Goal: Task Accomplishment & Management: Manage account settings

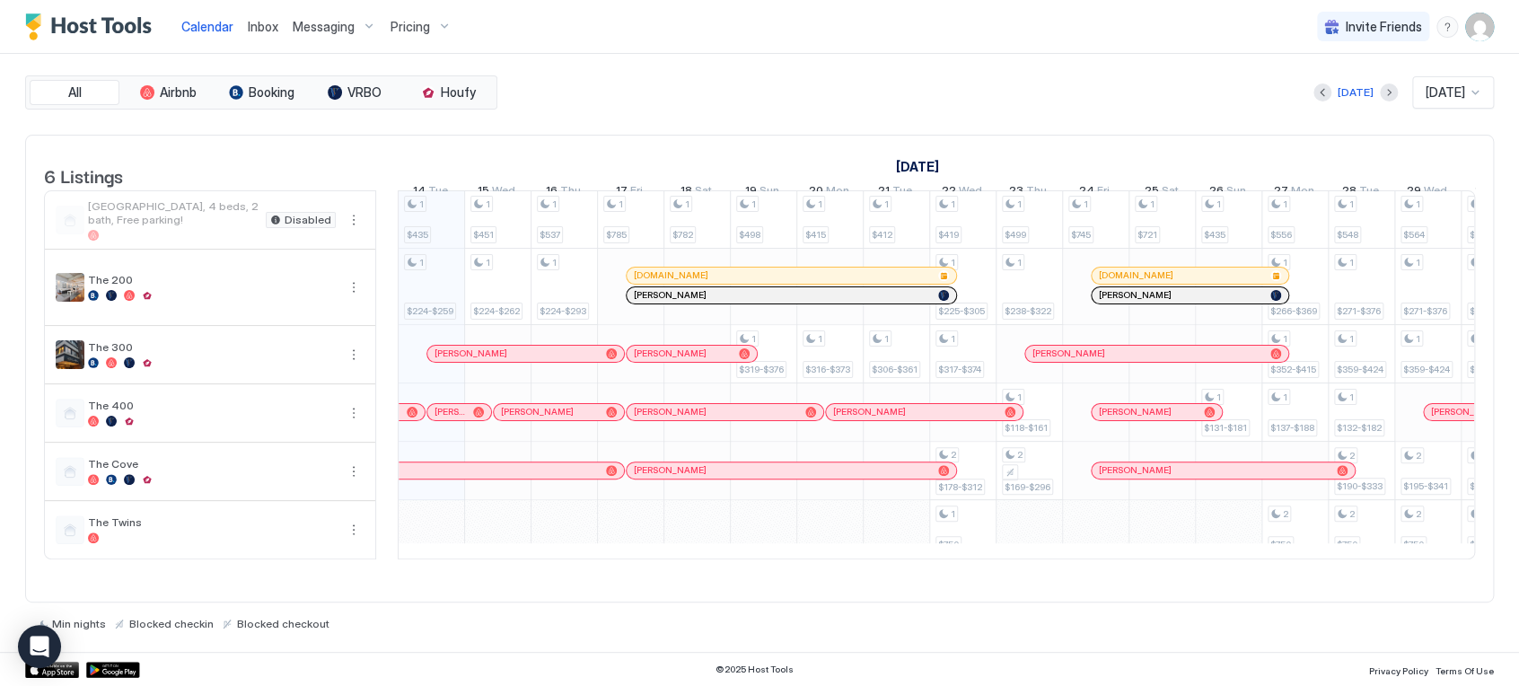
scroll to position [0, 997]
click at [1479, 31] on img "User profile" at bounding box center [1479, 27] width 29 height 29
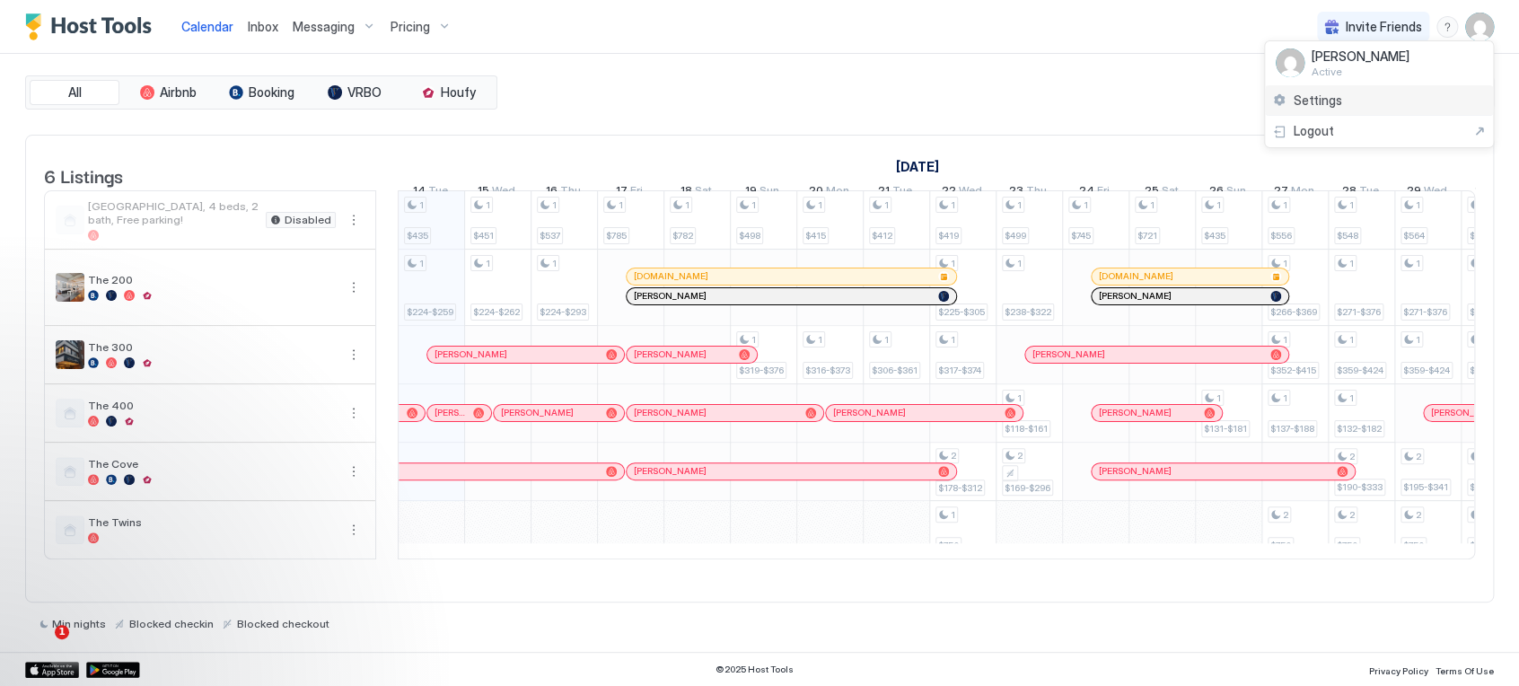
click at [1372, 96] on div "Settings" at bounding box center [1379, 100] width 228 height 31
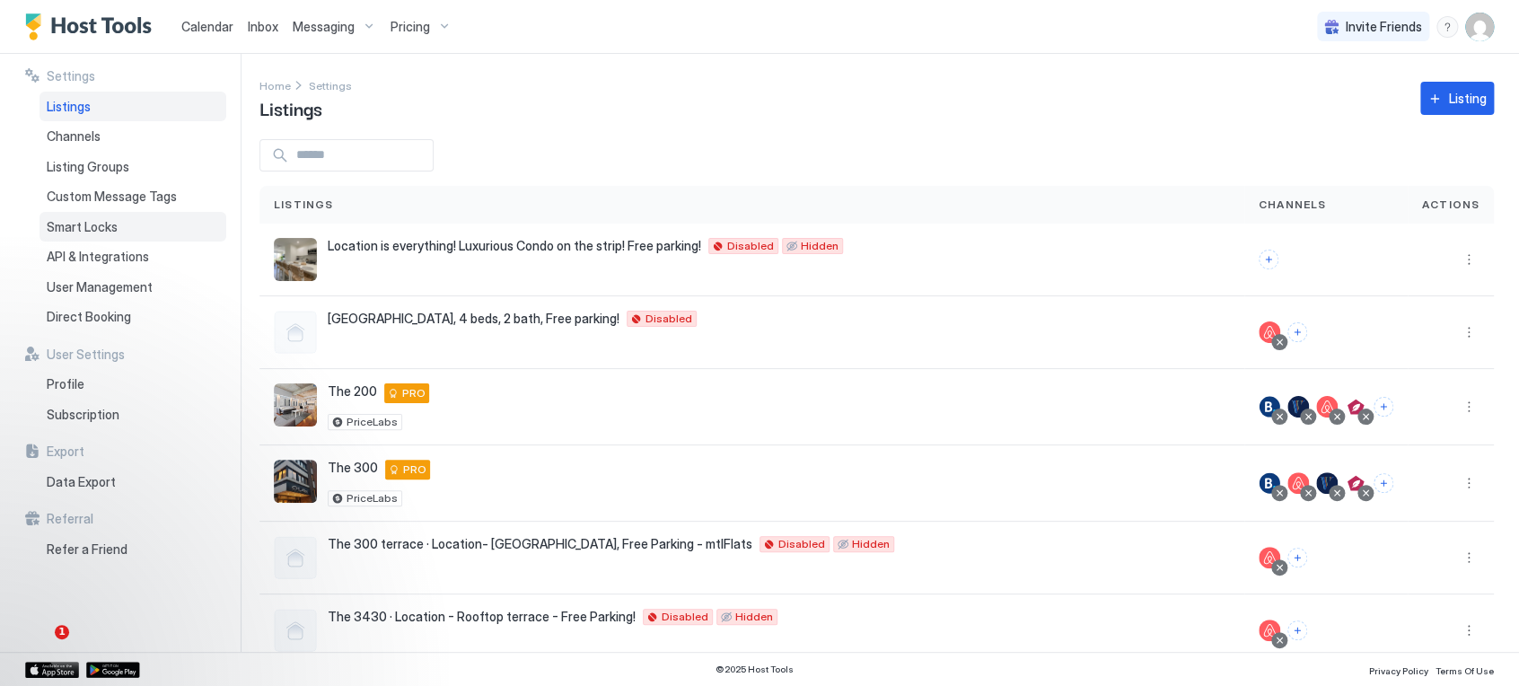
click at [122, 226] on div "Smart Locks" at bounding box center [132, 227] width 187 height 31
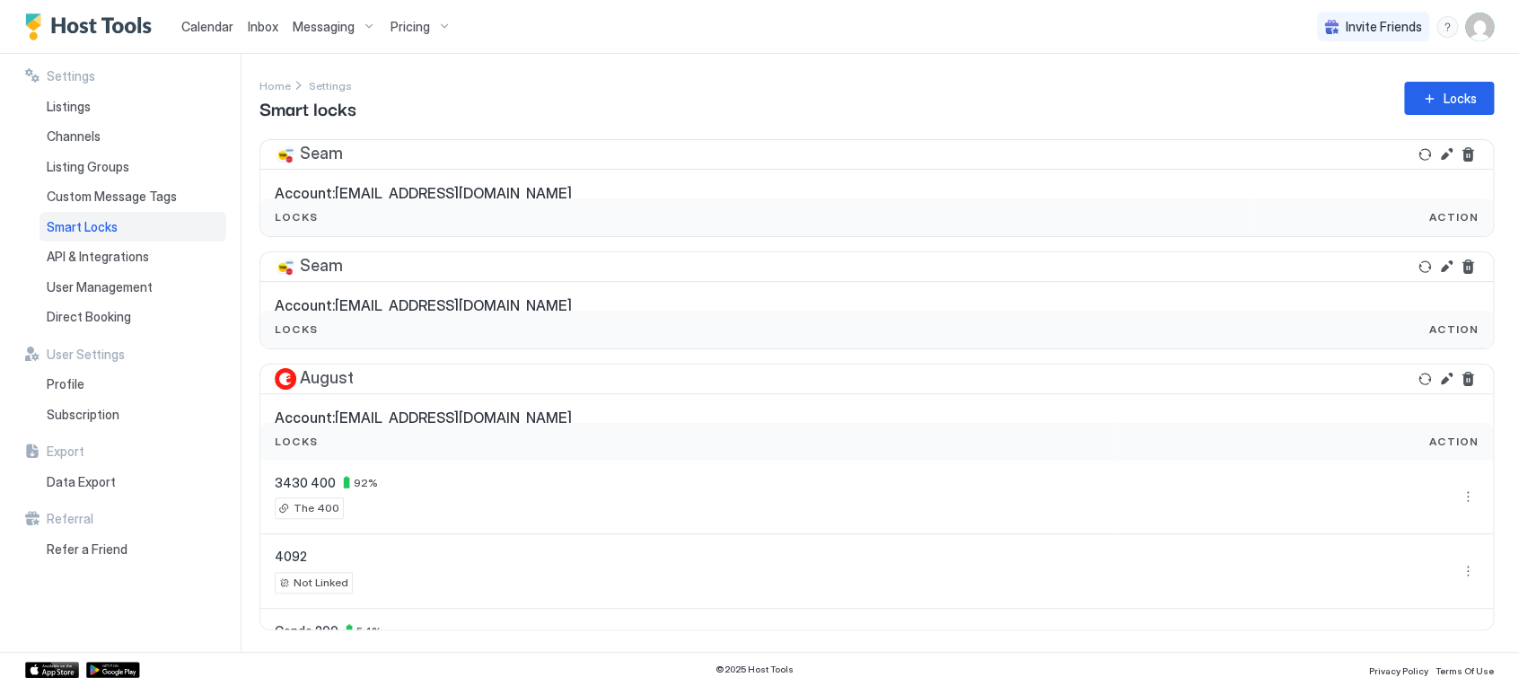
click at [424, 19] on span "Pricing" at bounding box center [410, 27] width 39 height 16
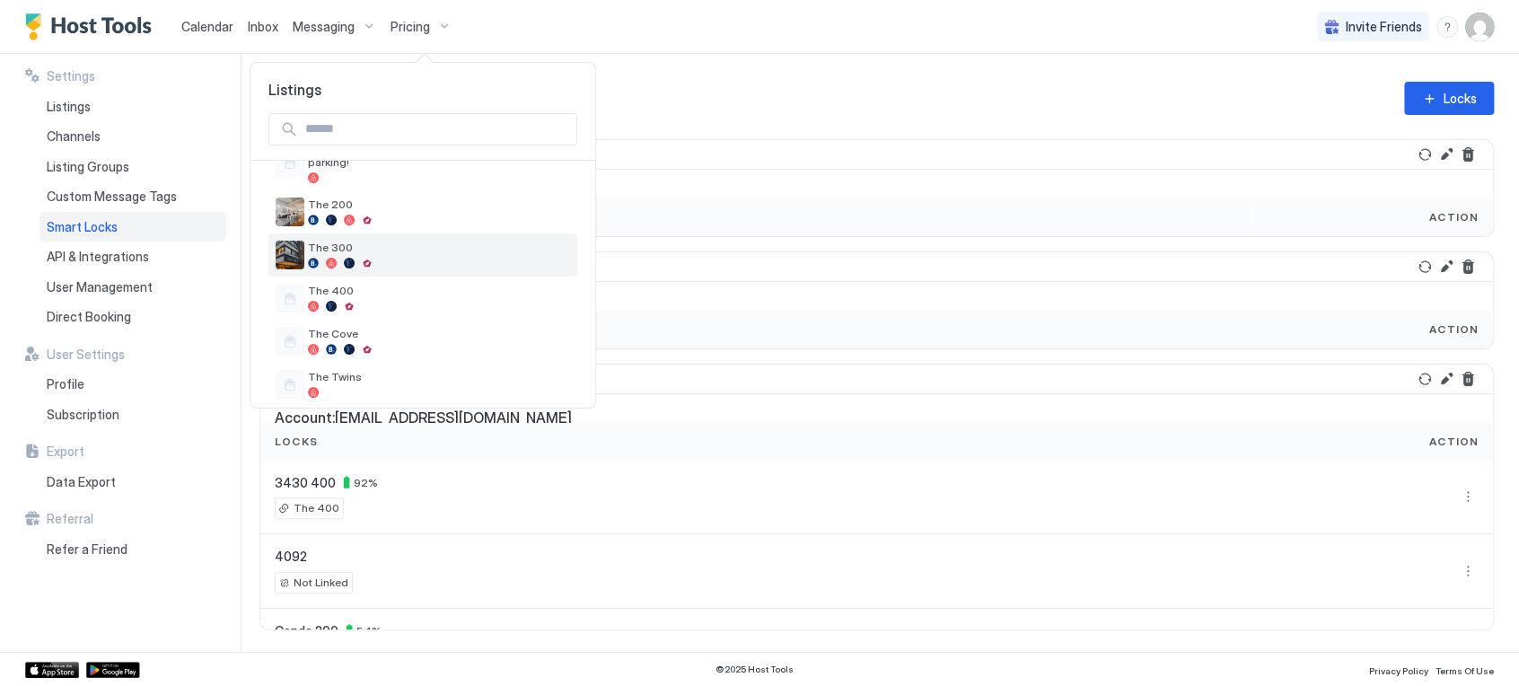
scroll to position [83, 0]
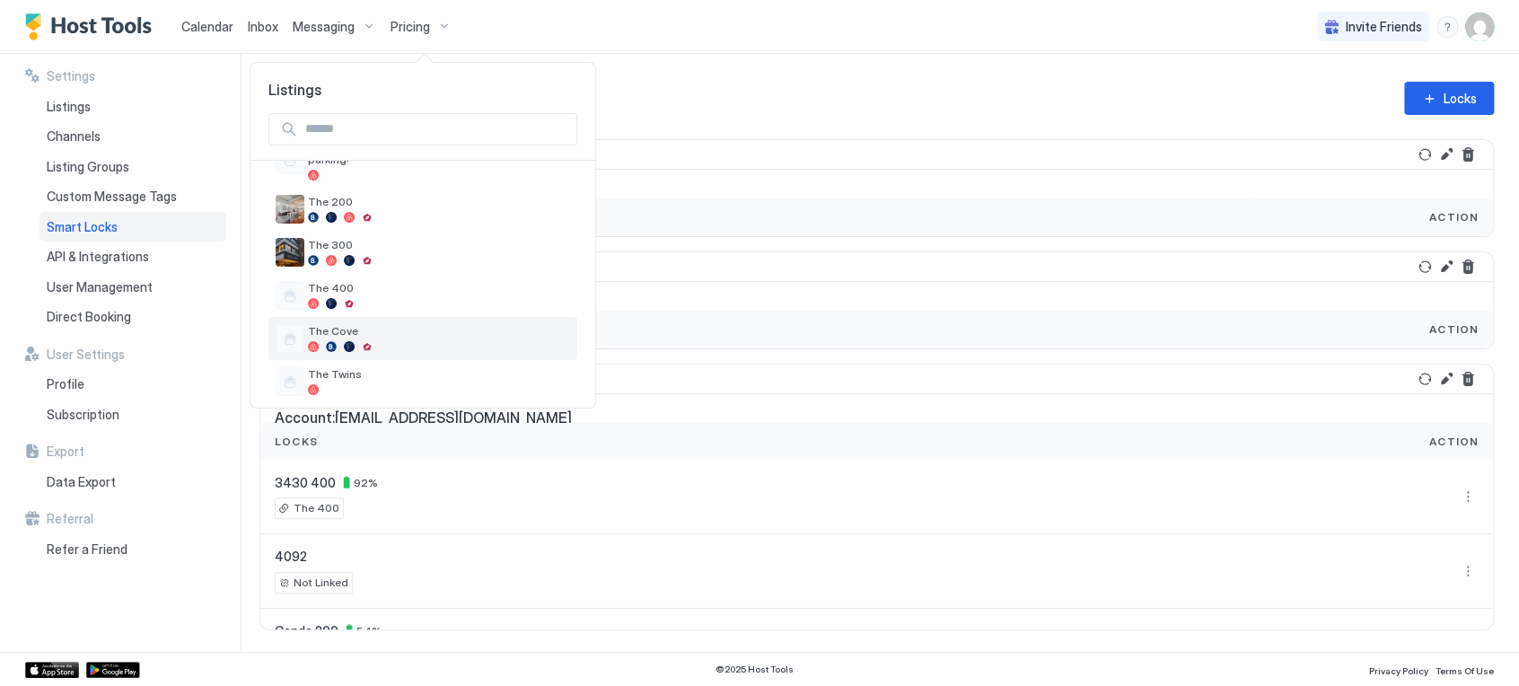
click at [349, 341] on div at bounding box center [349, 346] width 11 height 11
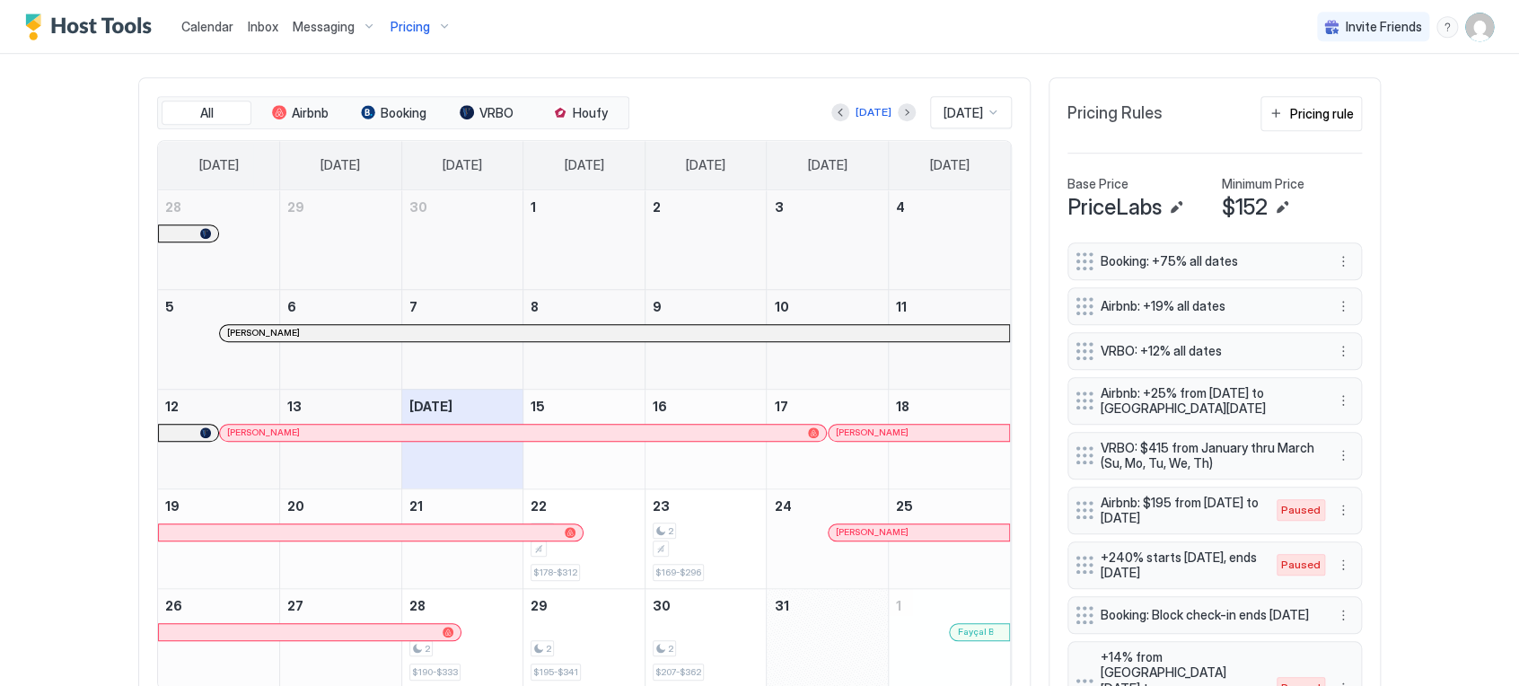
scroll to position [524, 0]
click at [898, 118] on button "Next month" at bounding box center [907, 113] width 18 height 18
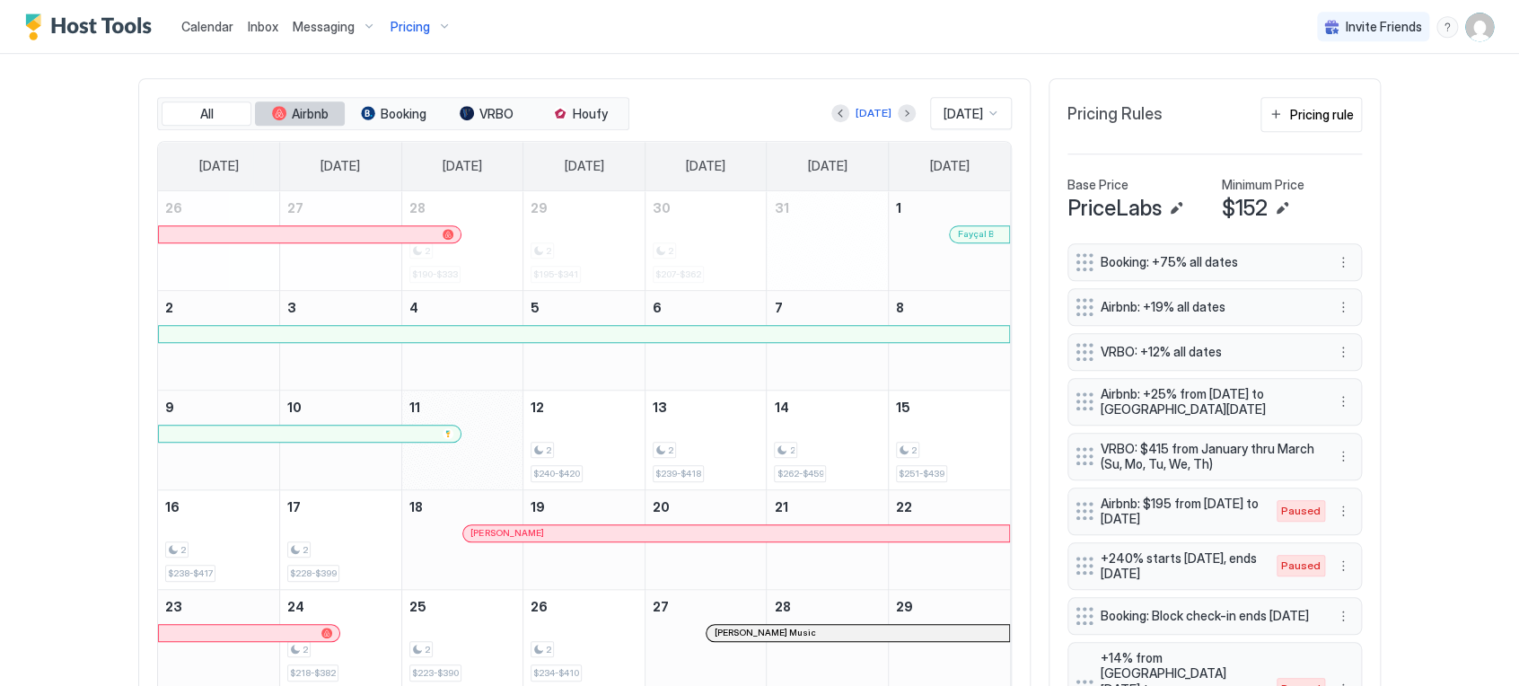
click at [297, 108] on span "Airbnb" at bounding box center [310, 114] width 37 height 16
click at [675, 467] on div "2 $284" at bounding box center [706, 440] width 107 height 84
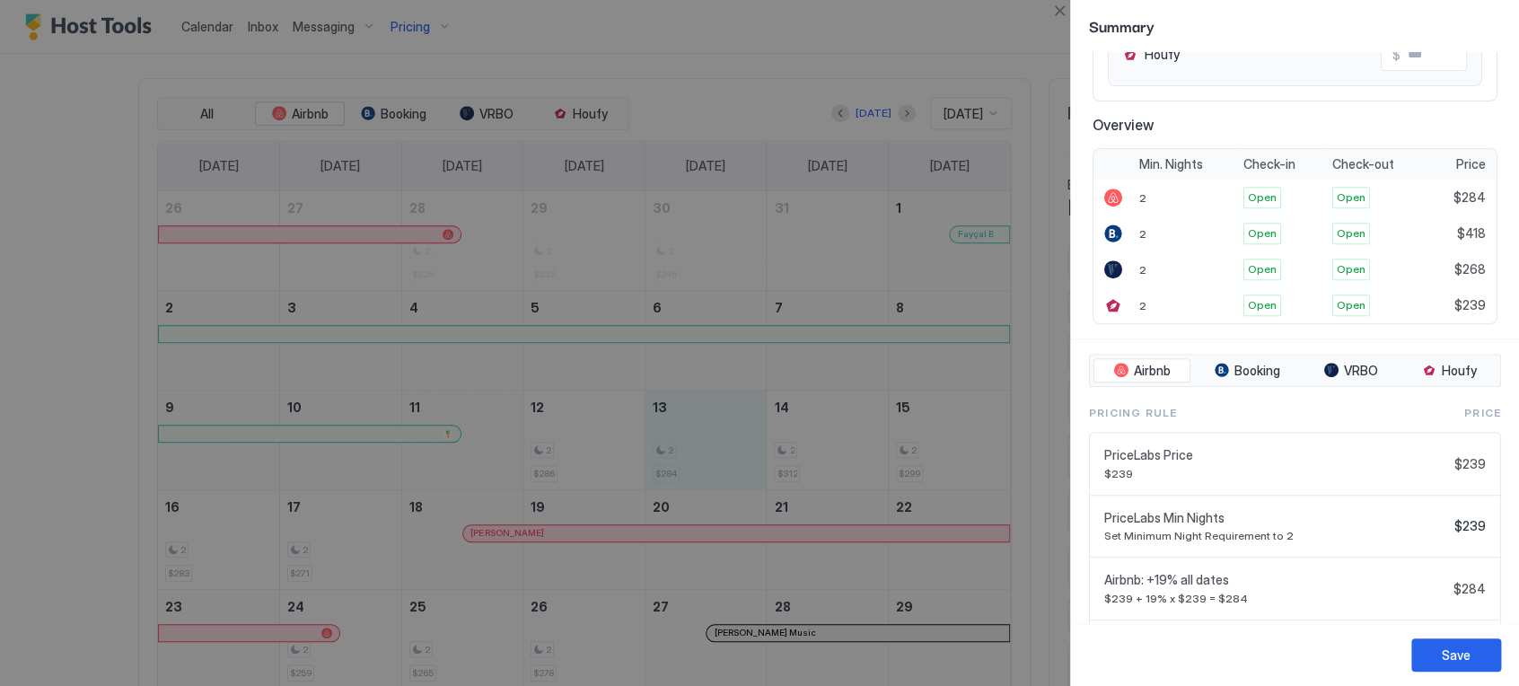
scroll to position [431, 0]
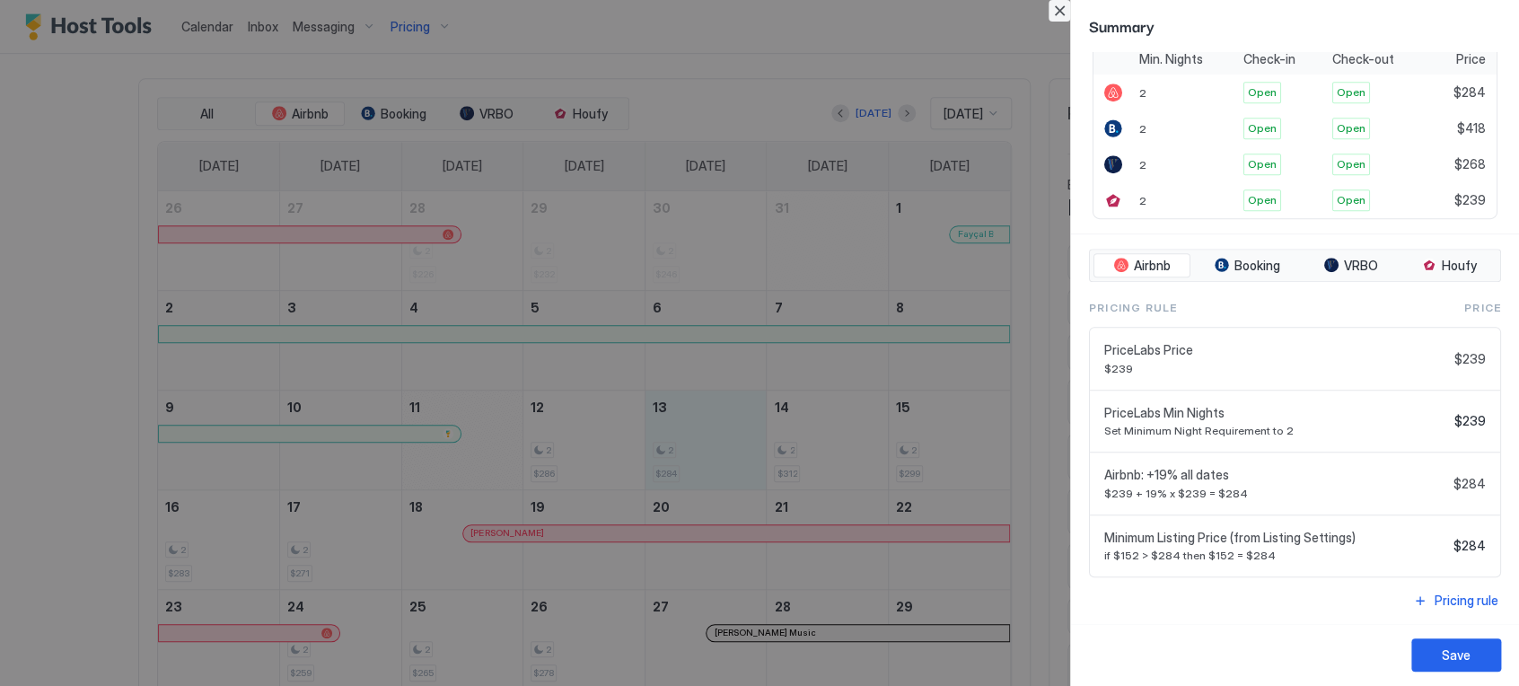
click at [1064, 4] on button "Close" at bounding box center [1060, 11] width 22 height 22
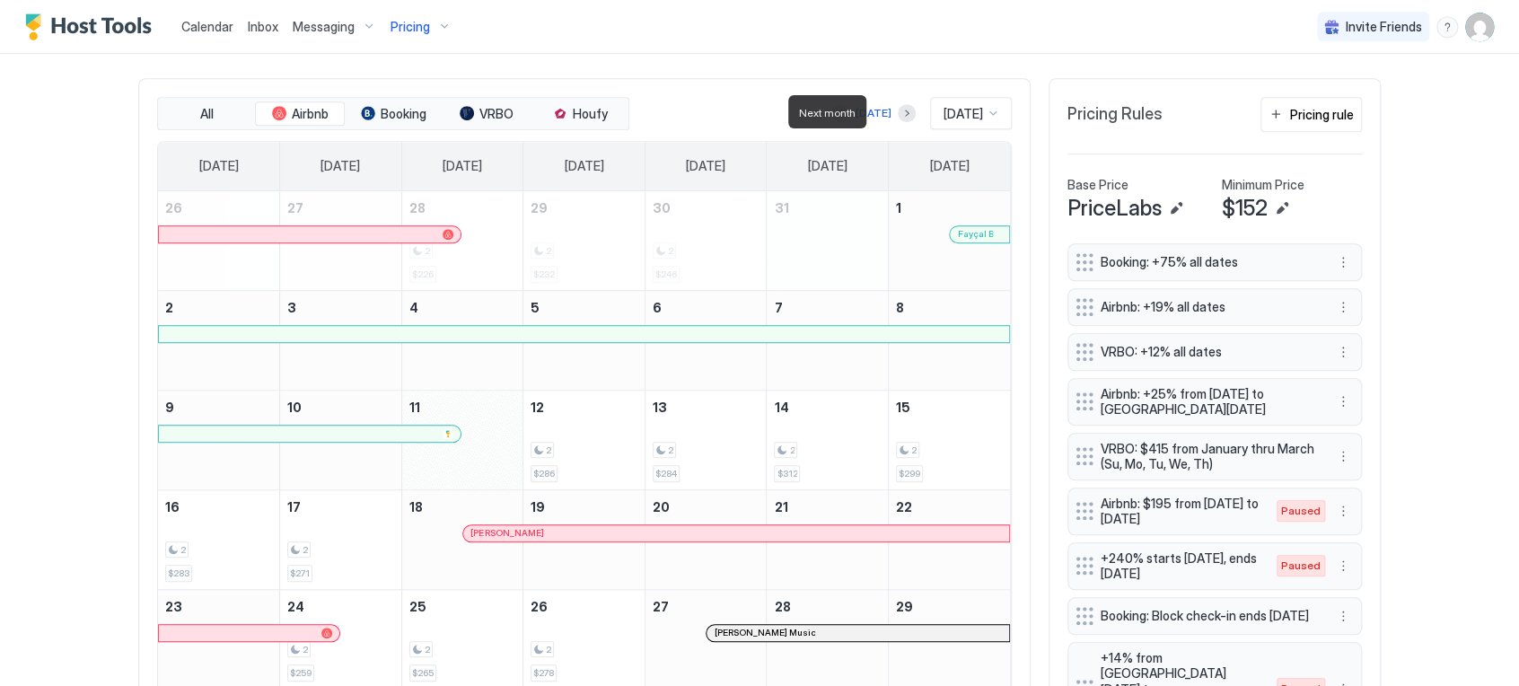
click at [898, 120] on div at bounding box center [907, 113] width 18 height 18
click at [898, 116] on button "Next month" at bounding box center [907, 113] width 18 height 18
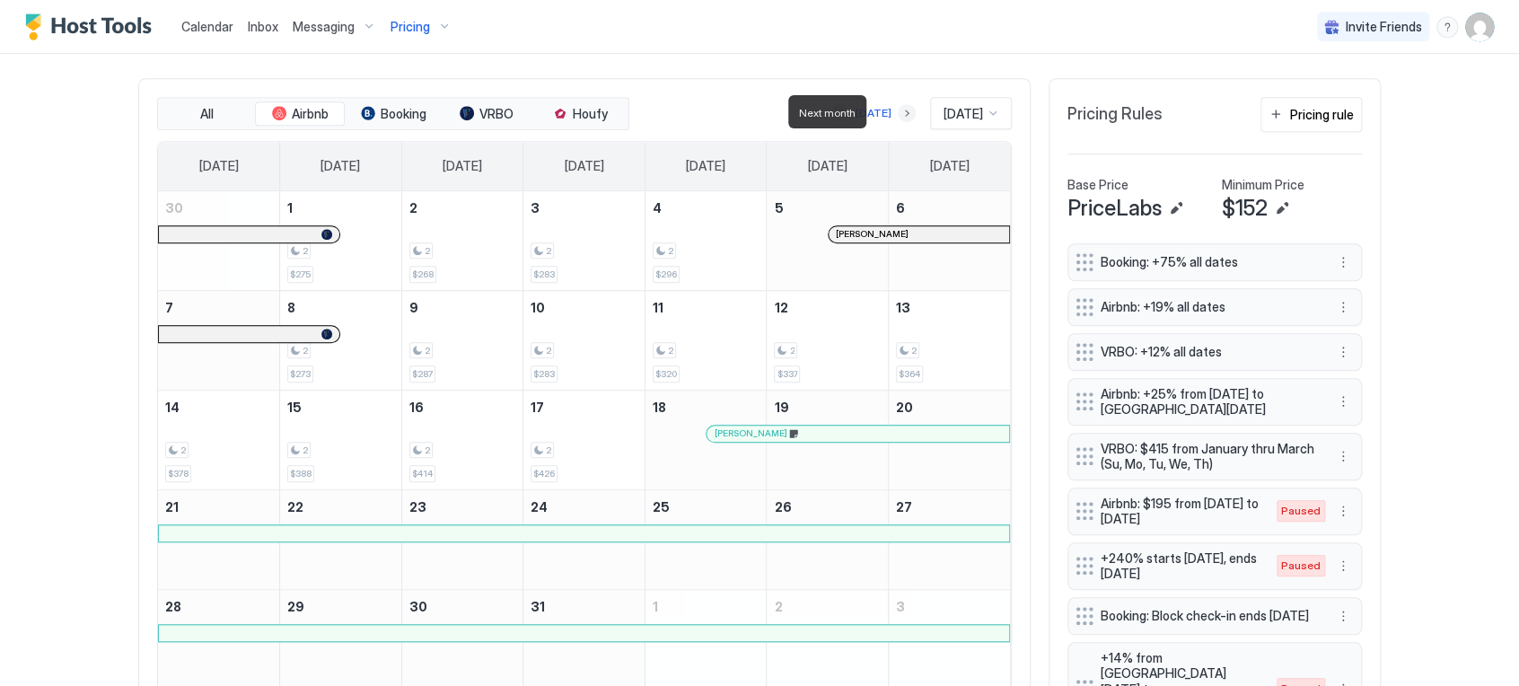
click at [898, 110] on button "Next month" at bounding box center [907, 113] width 18 height 18
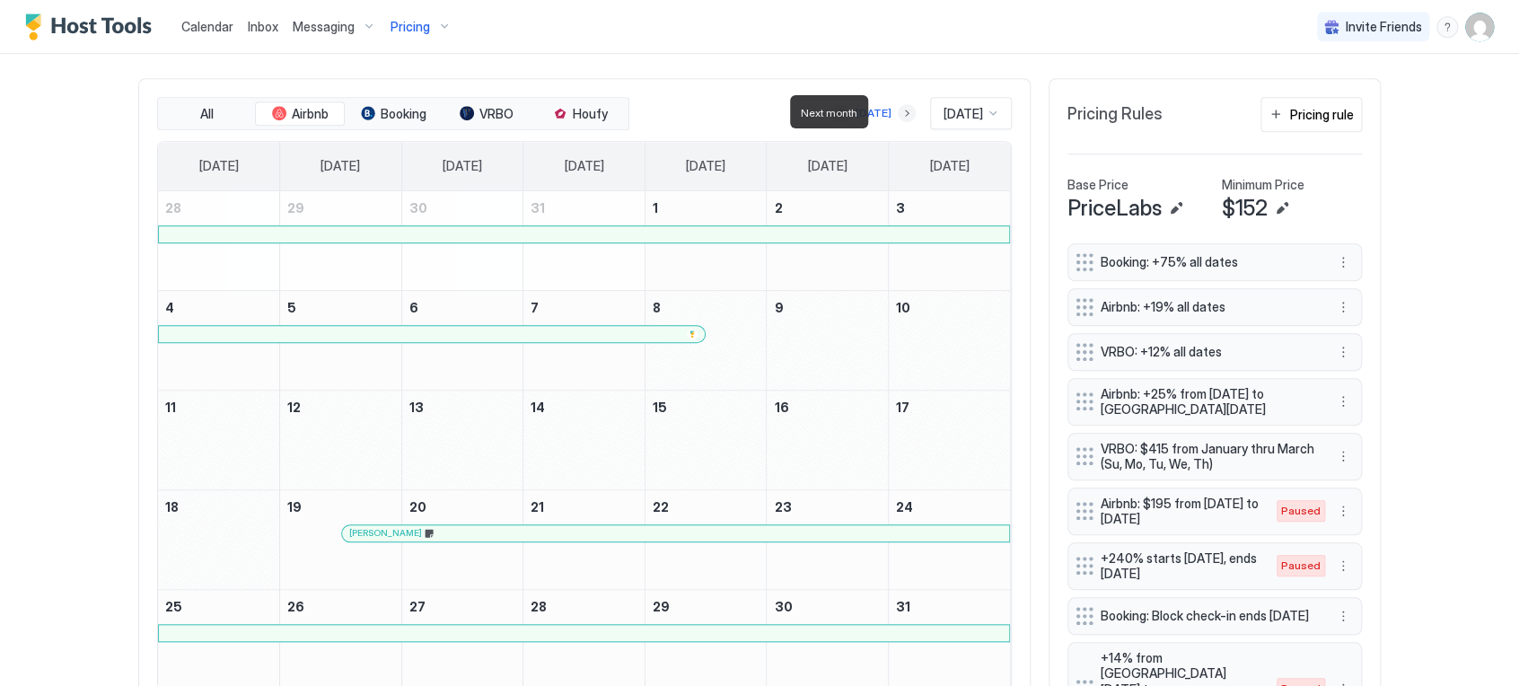
click at [898, 115] on button "Next month" at bounding box center [907, 113] width 18 height 18
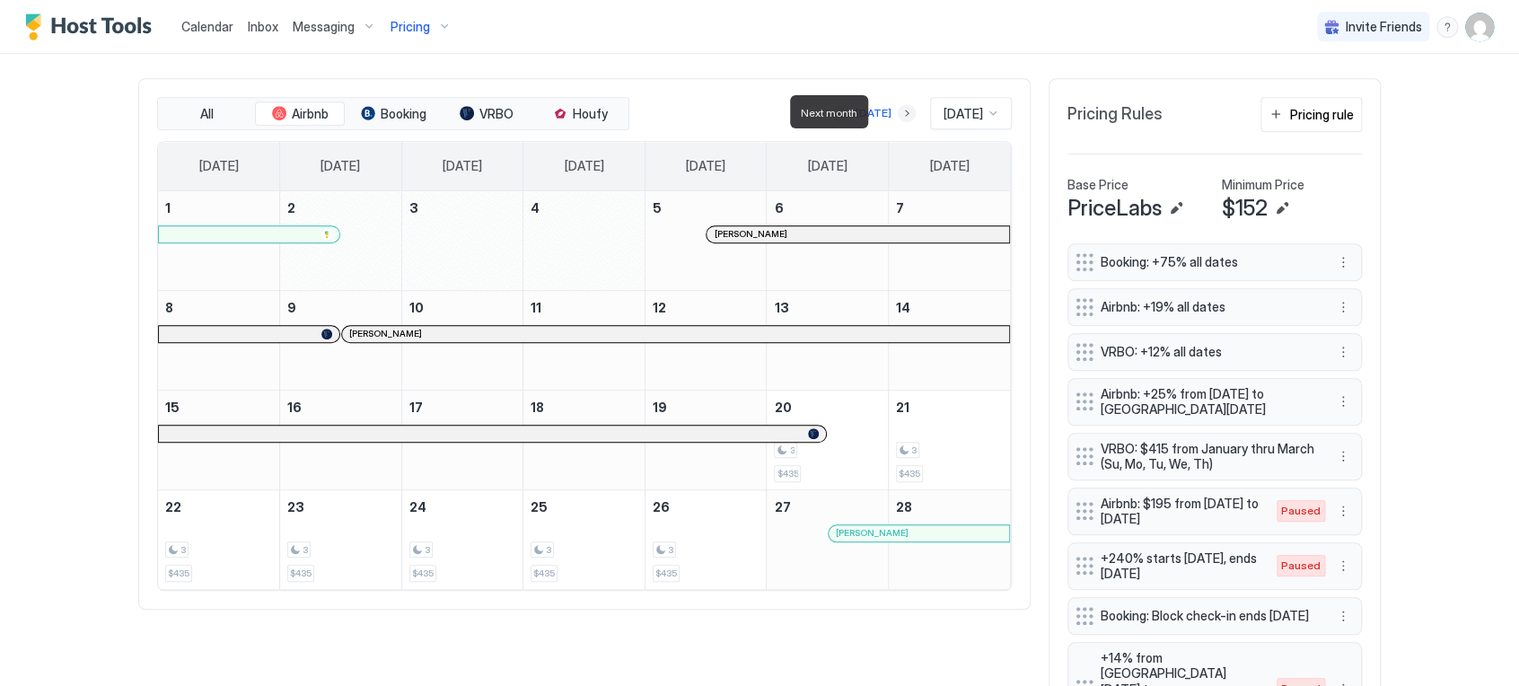
click at [898, 115] on button "Next month" at bounding box center [907, 113] width 18 height 18
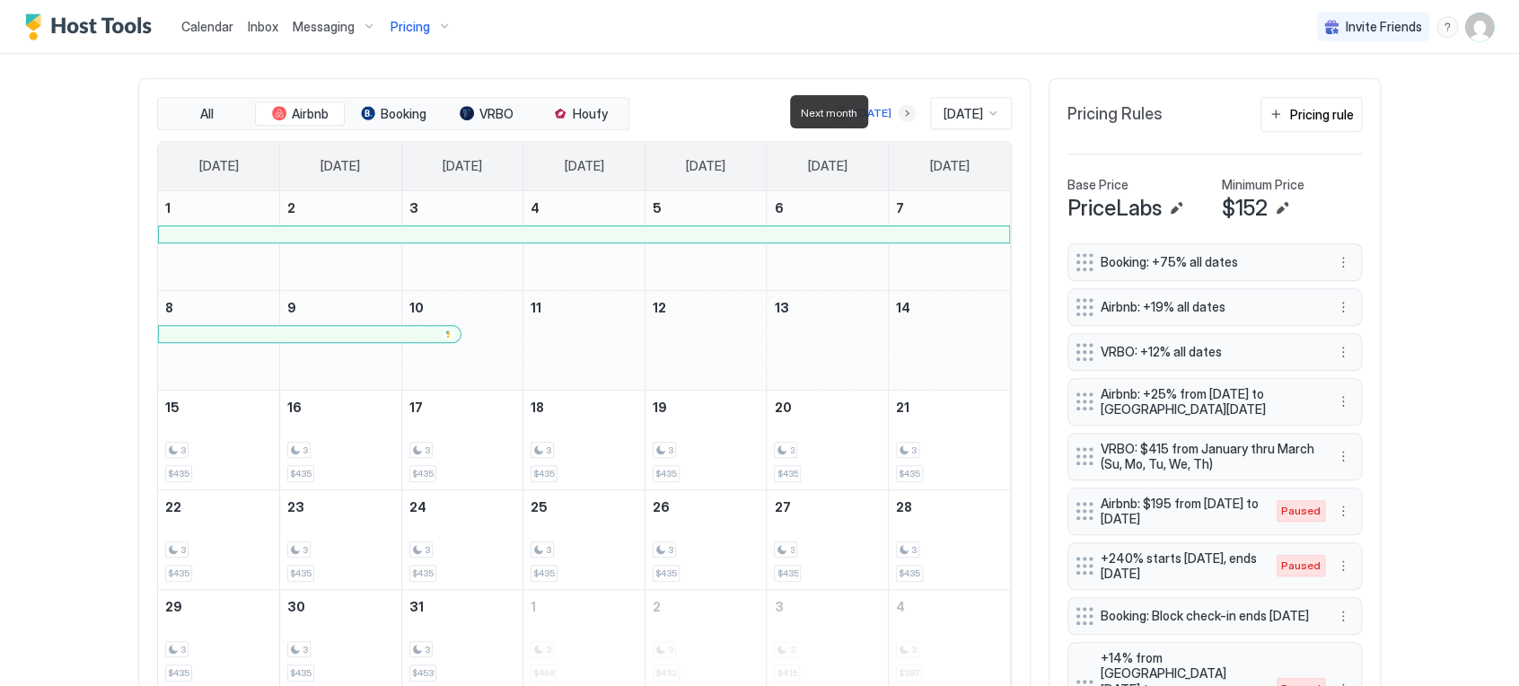
click at [898, 115] on button "Next month" at bounding box center [907, 113] width 18 height 18
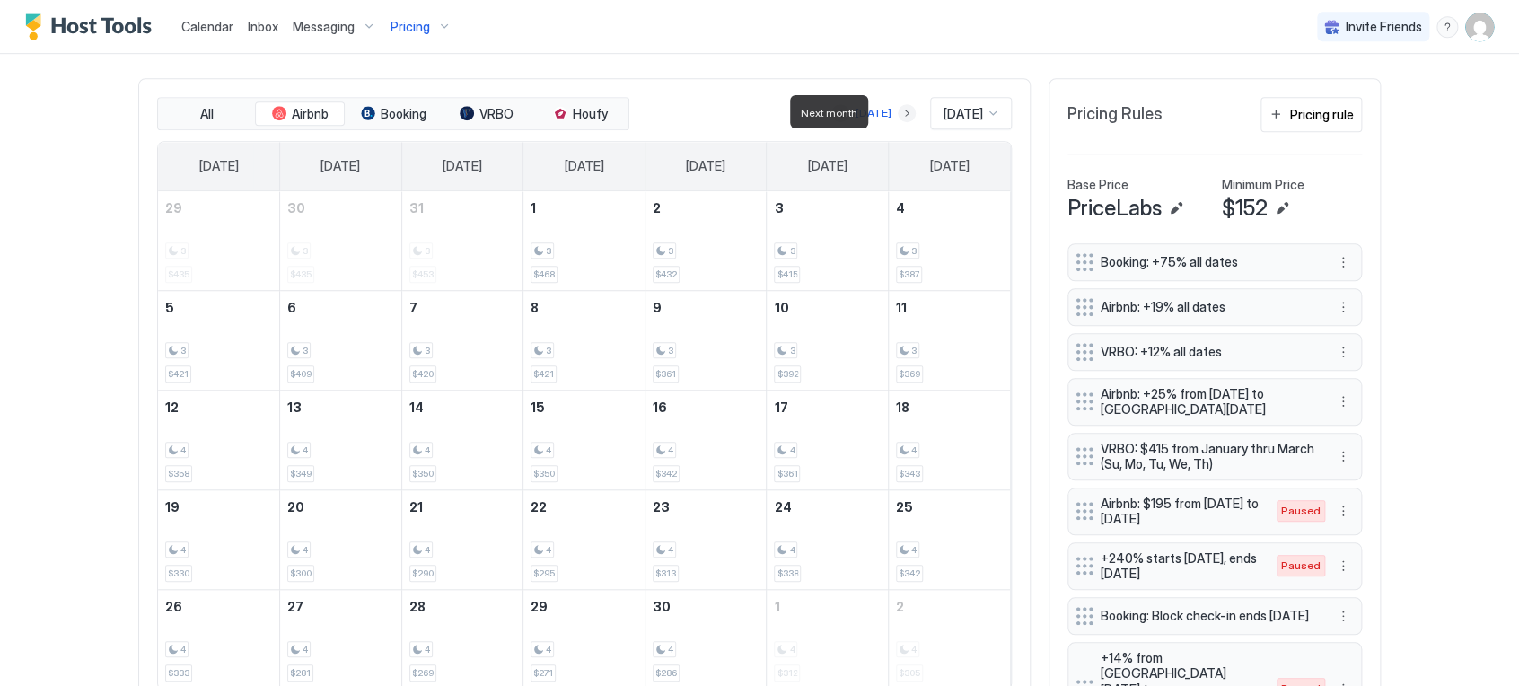
click at [898, 115] on button "Next month" at bounding box center [907, 113] width 18 height 18
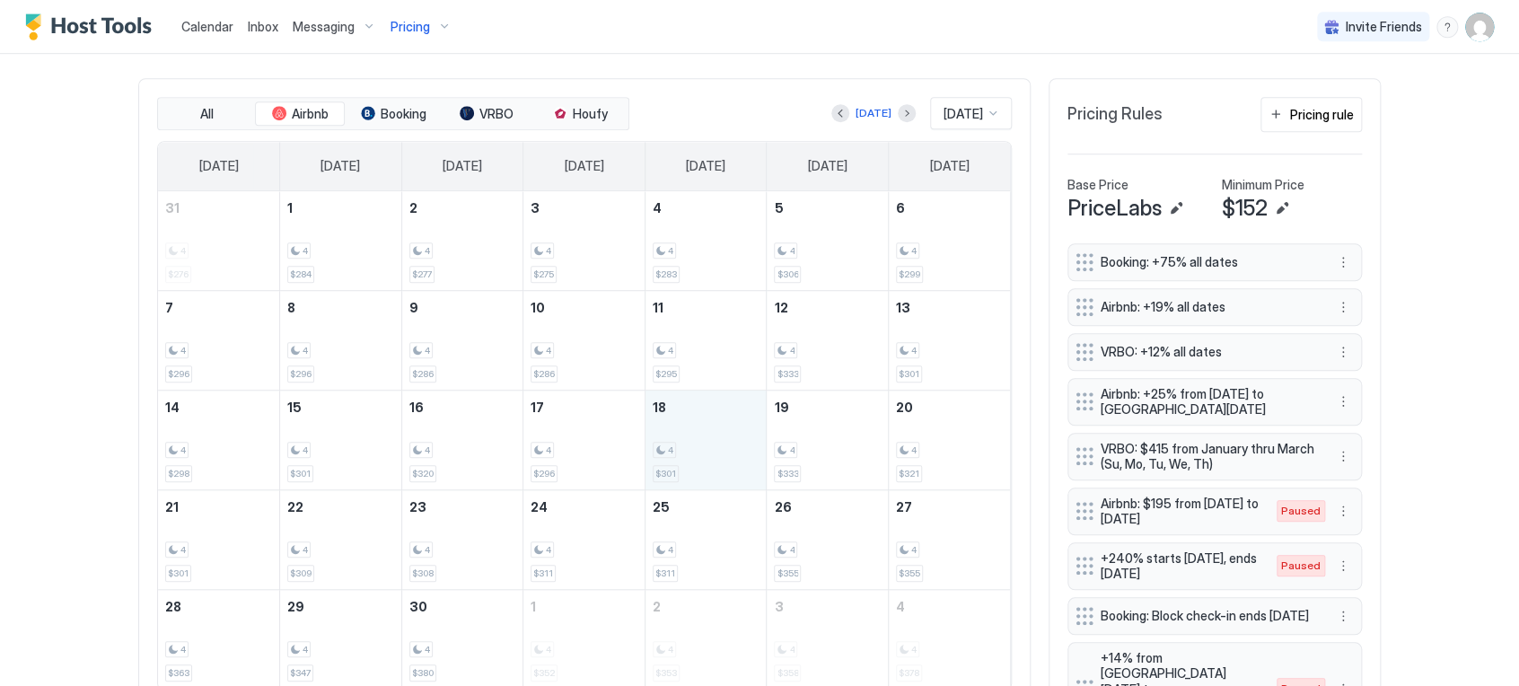
click at [687, 444] on div "4" at bounding box center [706, 450] width 107 height 17
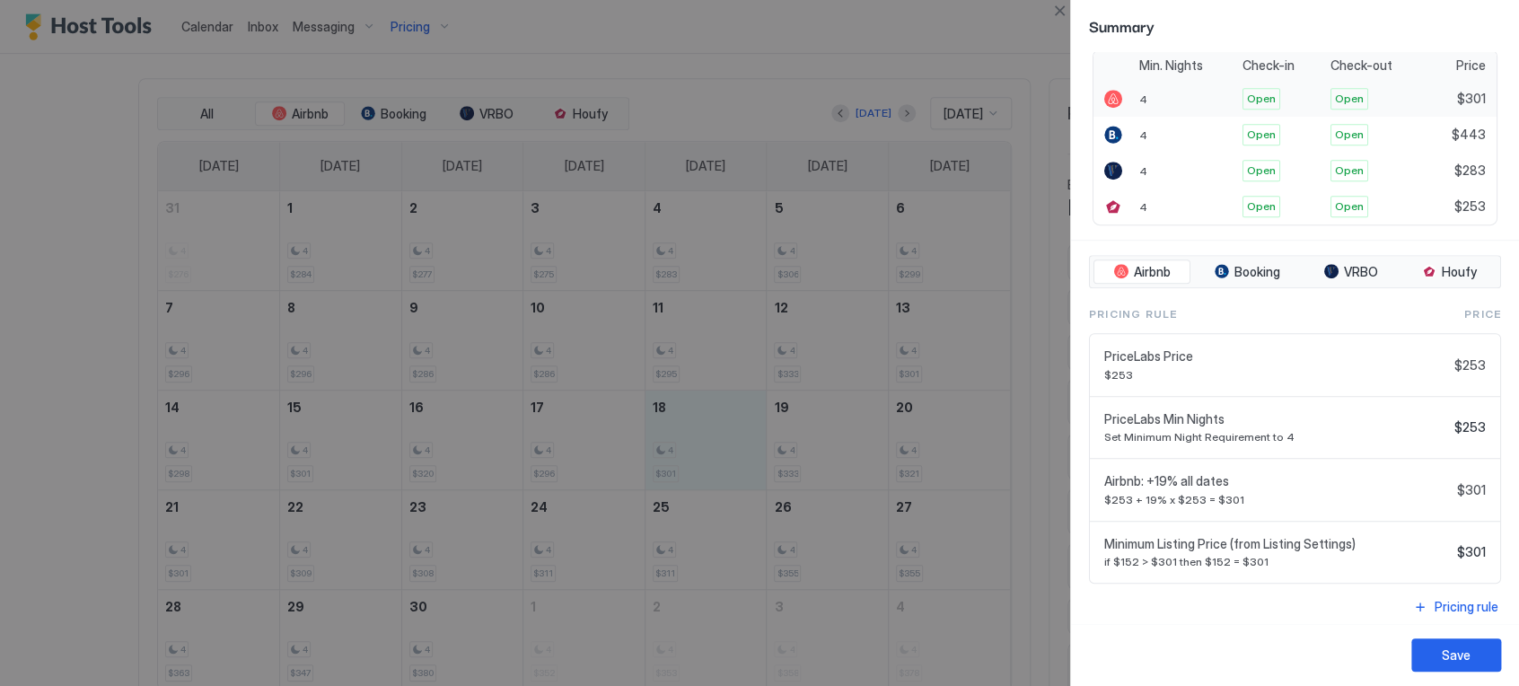
scroll to position [426, 0]
click at [1062, 20] on button "Close" at bounding box center [1060, 11] width 22 height 22
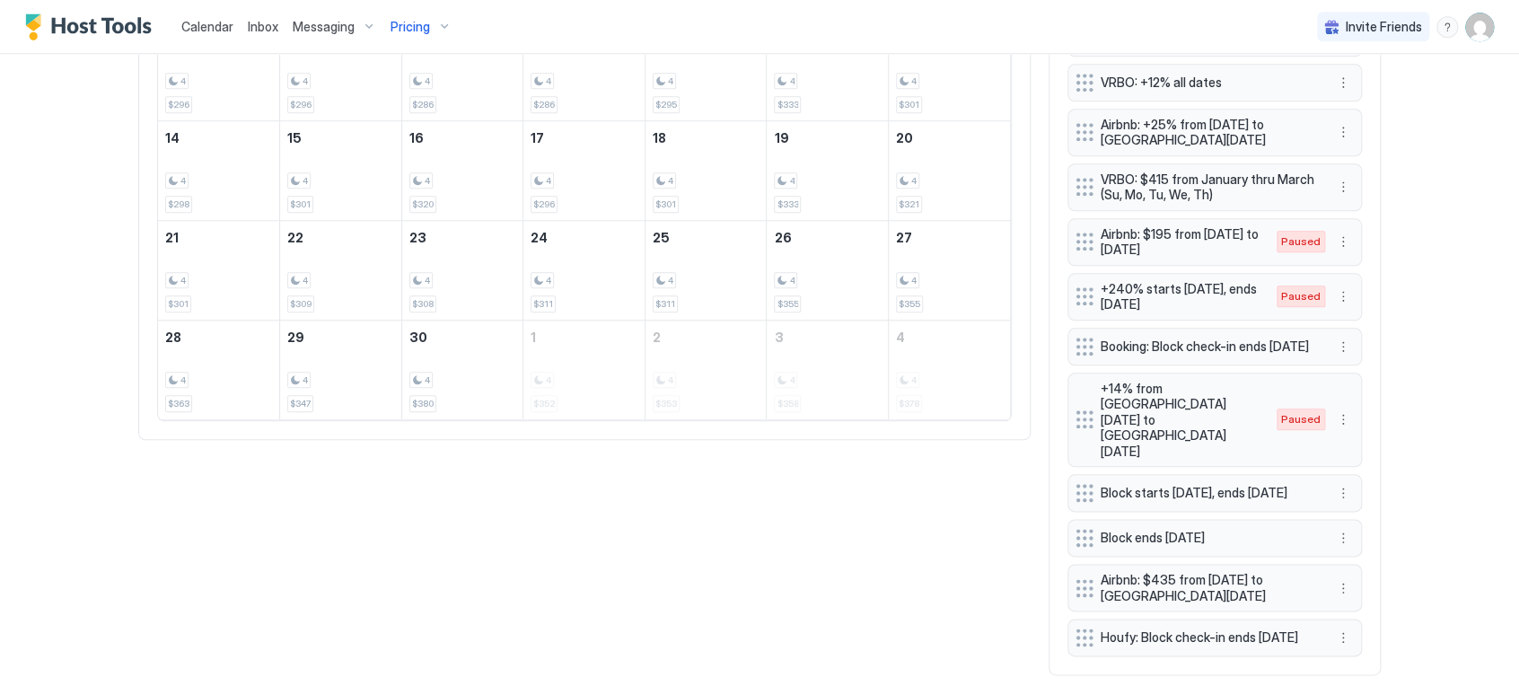
scroll to position [802, 0]
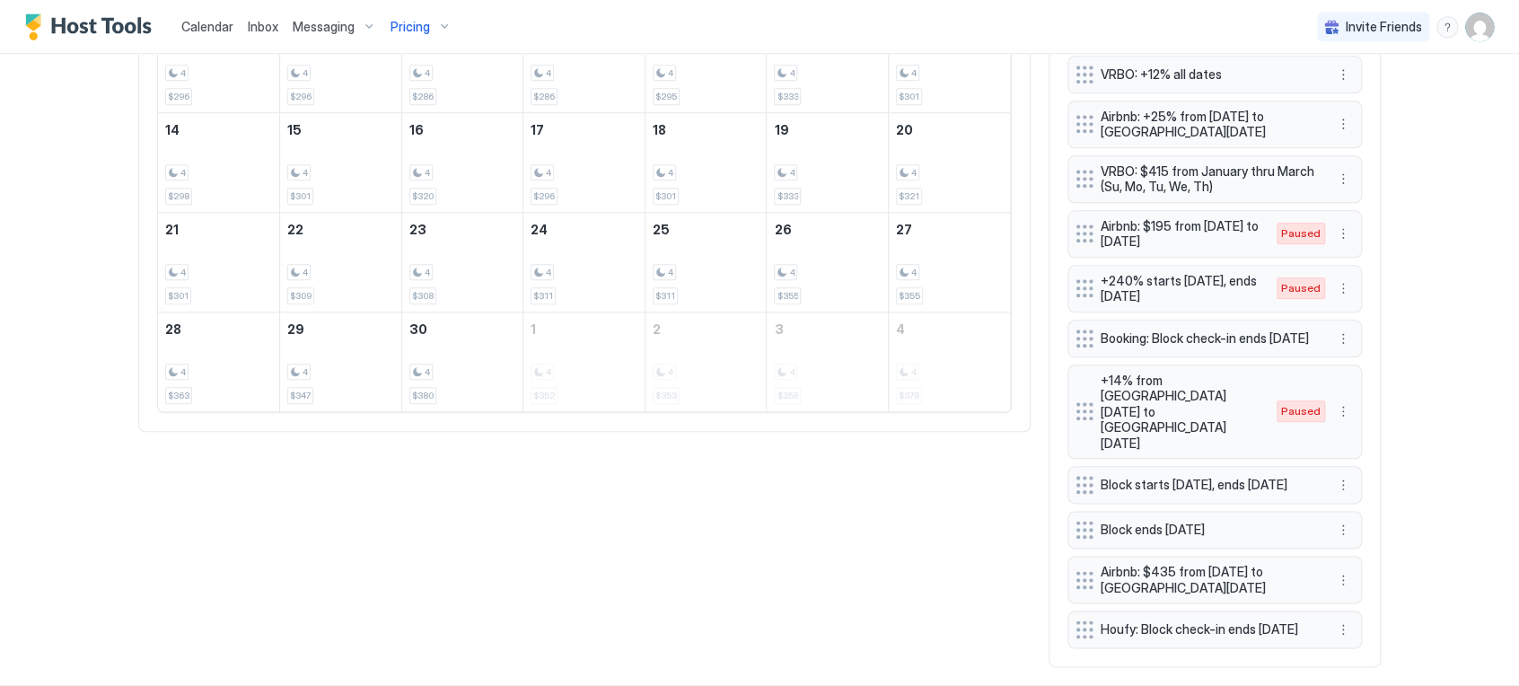
click at [1156, 610] on div "Houfy: Block check-in ends [DATE]" at bounding box center [1214, 629] width 294 height 38
click at [1153, 621] on span "Houfy: Block check-in ends [DATE]" at bounding box center [1208, 629] width 214 height 16
click at [1332, 619] on button "More options" at bounding box center [1343, 630] width 22 height 22
click at [1346, 516] on div "Edit" at bounding box center [1352, 514] width 39 height 13
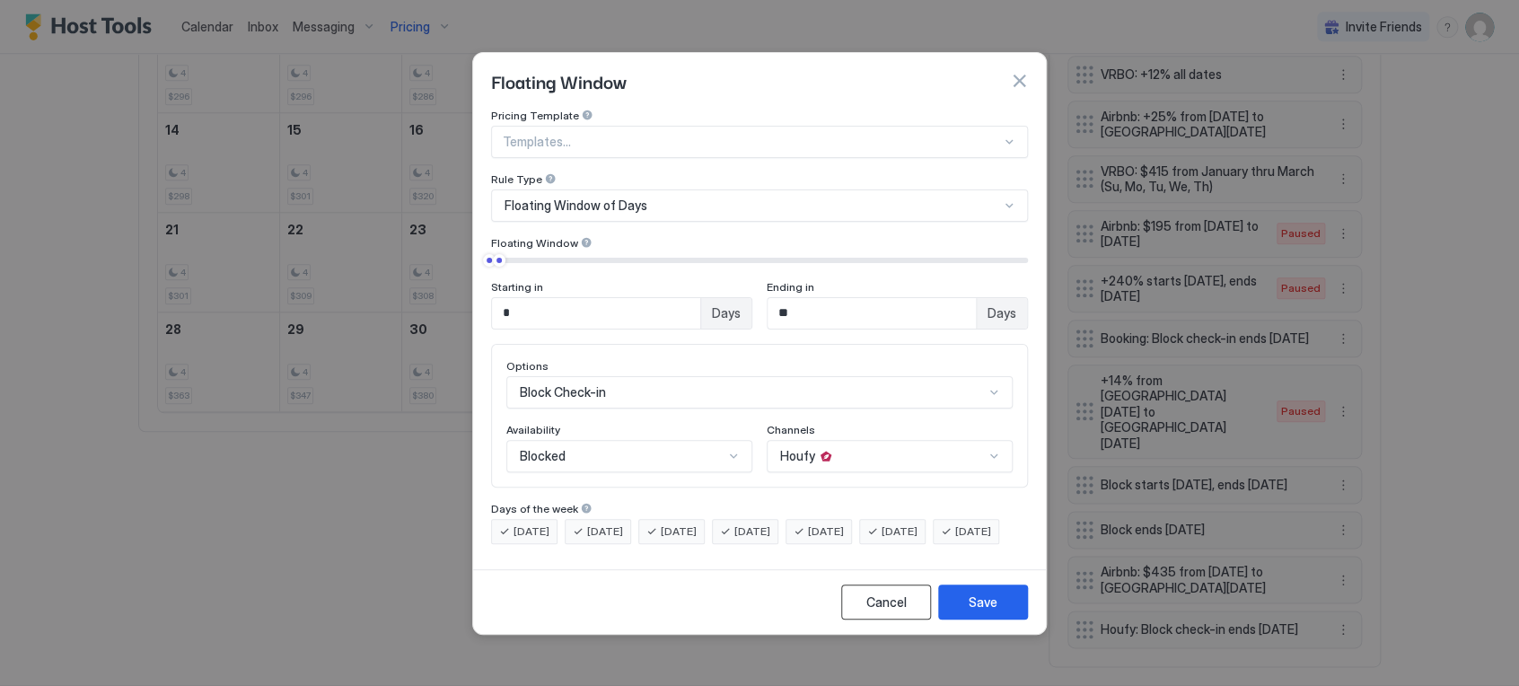
click at [873, 601] on button "Cancel" at bounding box center [886, 601] width 90 height 35
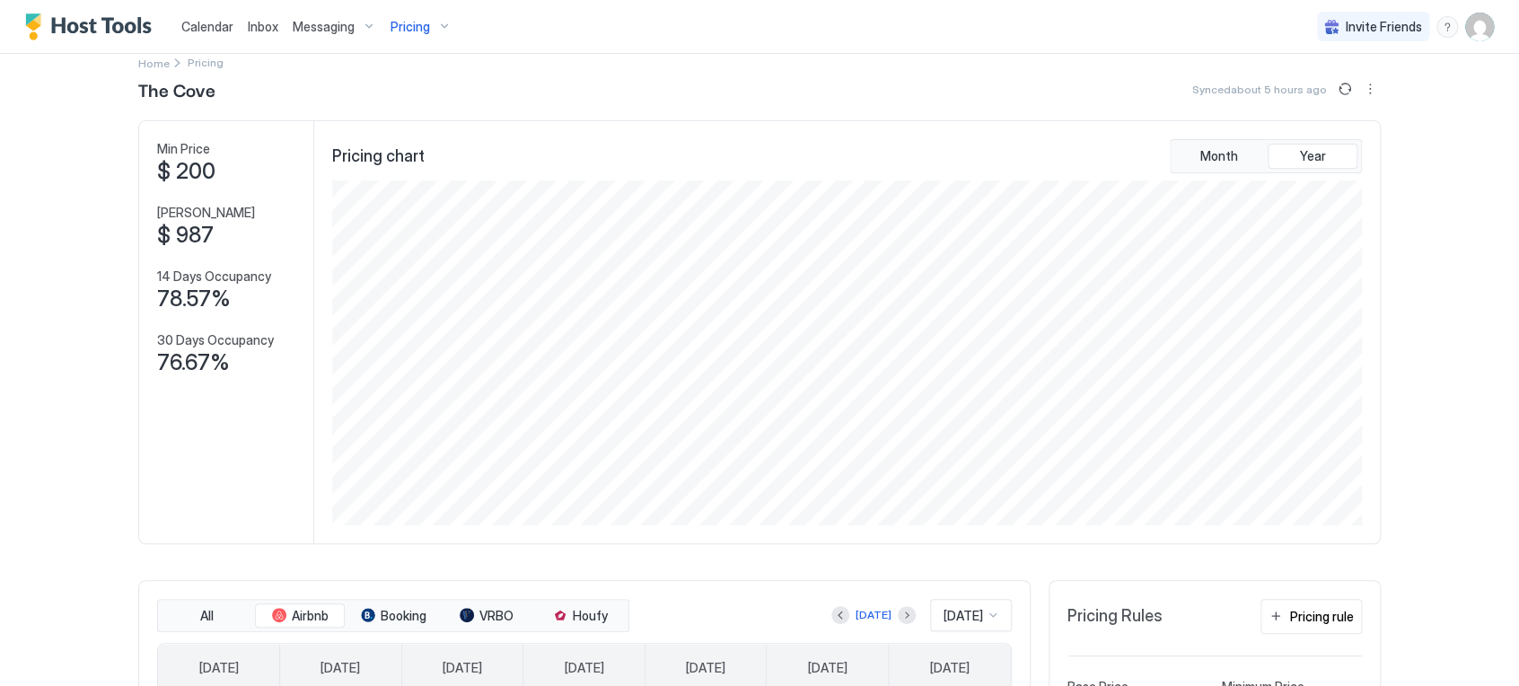
scroll to position [0, 0]
